Goal: Information Seeking & Learning: Learn about a topic

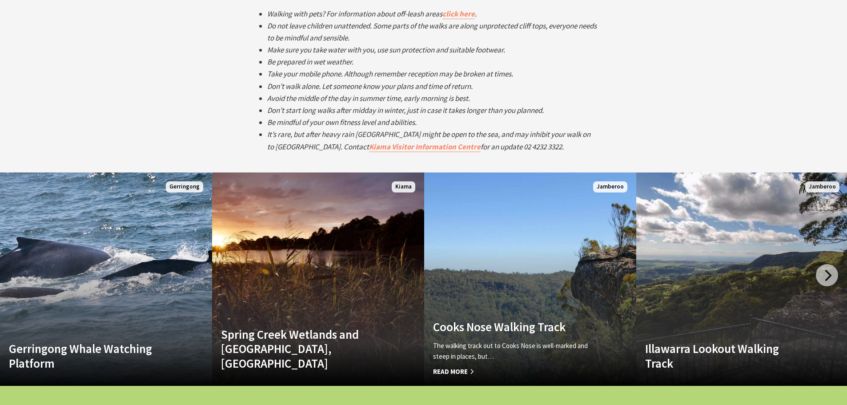
scroll to position [1512, 0]
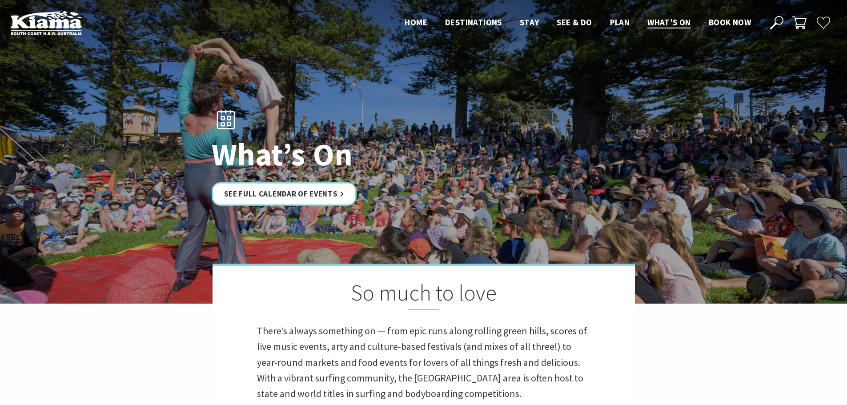
click at [271, 194] on link "See Full Calendar of Events" at bounding box center [284, 194] width 145 height 24
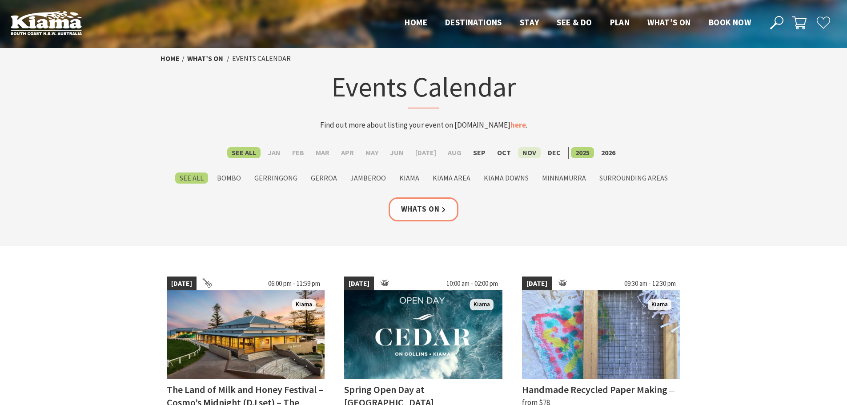
click at [522, 154] on label "Nov" at bounding box center [529, 152] width 23 height 11
click at [0, 0] on input "Nov" at bounding box center [0, 0] width 0 height 0
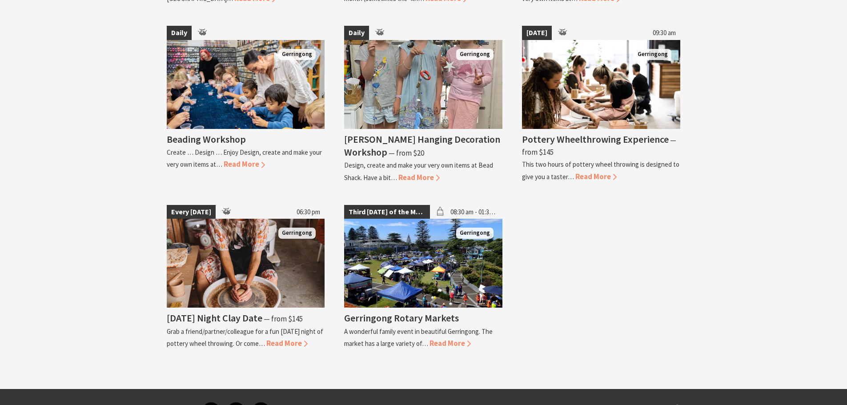
scroll to position [1468, 0]
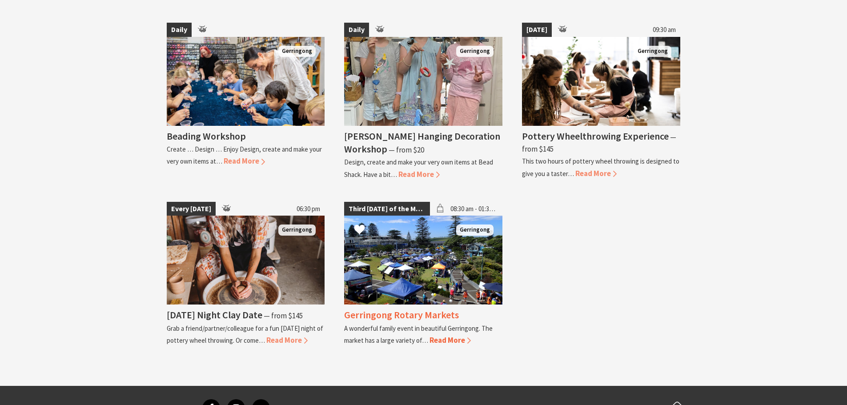
click at [476, 225] on img at bounding box center [423, 260] width 158 height 89
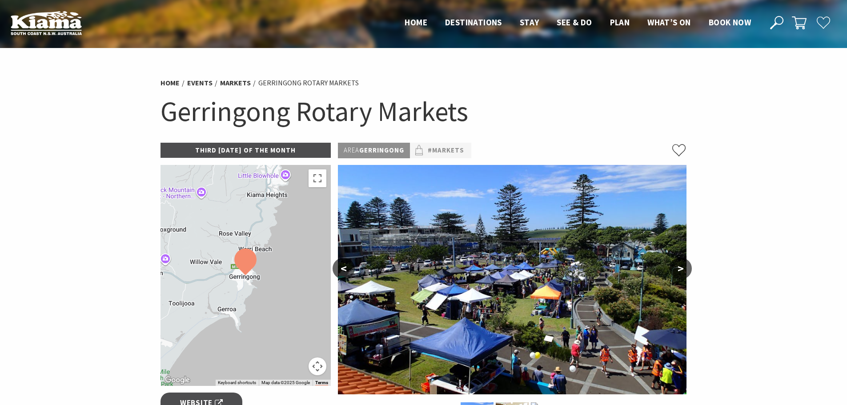
click at [101, 279] on section "Home Events Markets Gerringong Rotary Markets Gerringong Rotary Markets Third […" at bounding box center [423, 392] width 847 height 688
click at [713, 178] on section "Home Events Markets Gerringong Rotary Markets Gerringong Rotary Markets Third […" at bounding box center [423, 392] width 847 height 688
